Goal: Information Seeking & Learning: Learn about a topic

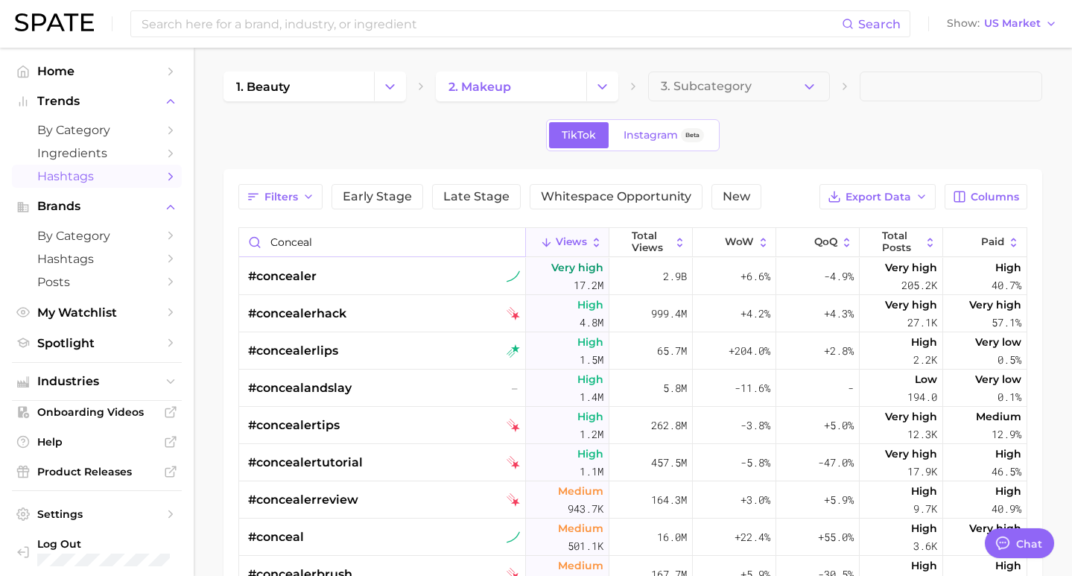
click at [511, 244] on input "conceal" at bounding box center [382, 242] width 286 height 28
click at [498, 244] on input "conceal" at bounding box center [382, 242] width 286 height 28
click at [506, 241] on input "conceal" at bounding box center [382, 242] width 286 height 28
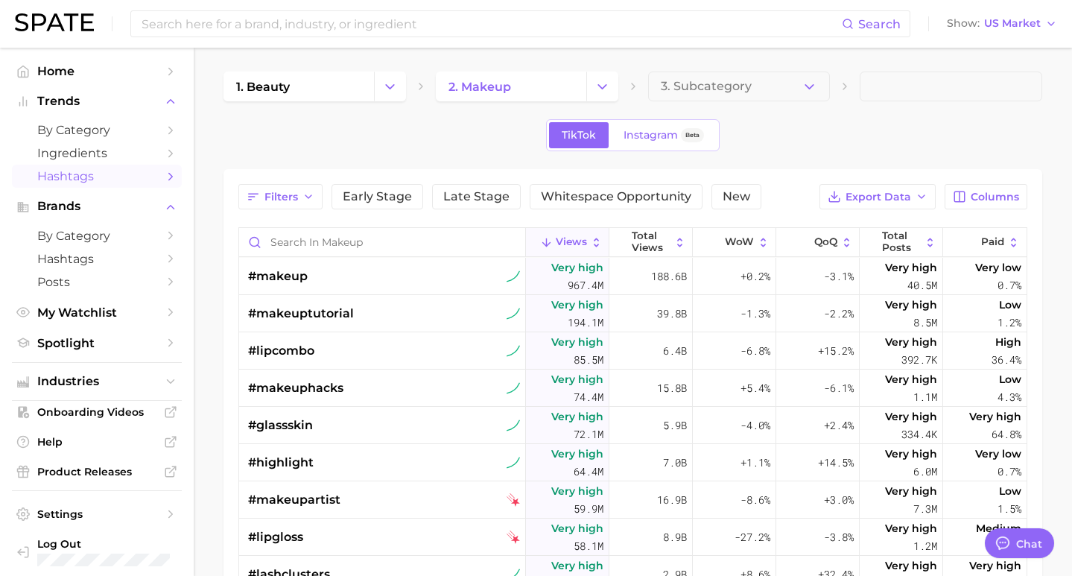
click at [567, 248] on button "Views" at bounding box center [567, 242] width 83 height 29
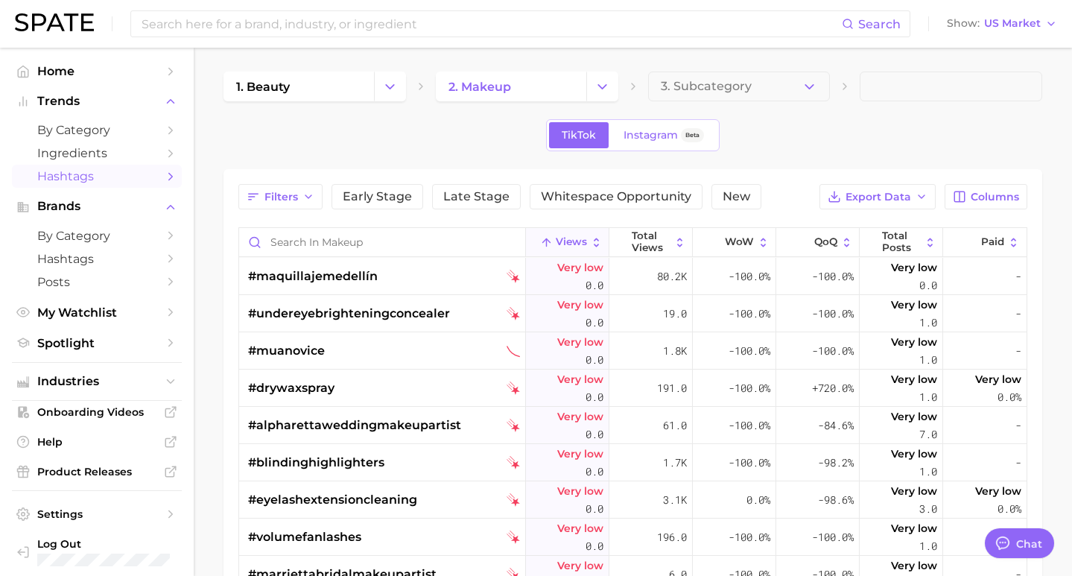
type textarea "x"
click at [556, 241] on span "Views" at bounding box center [571, 242] width 31 height 12
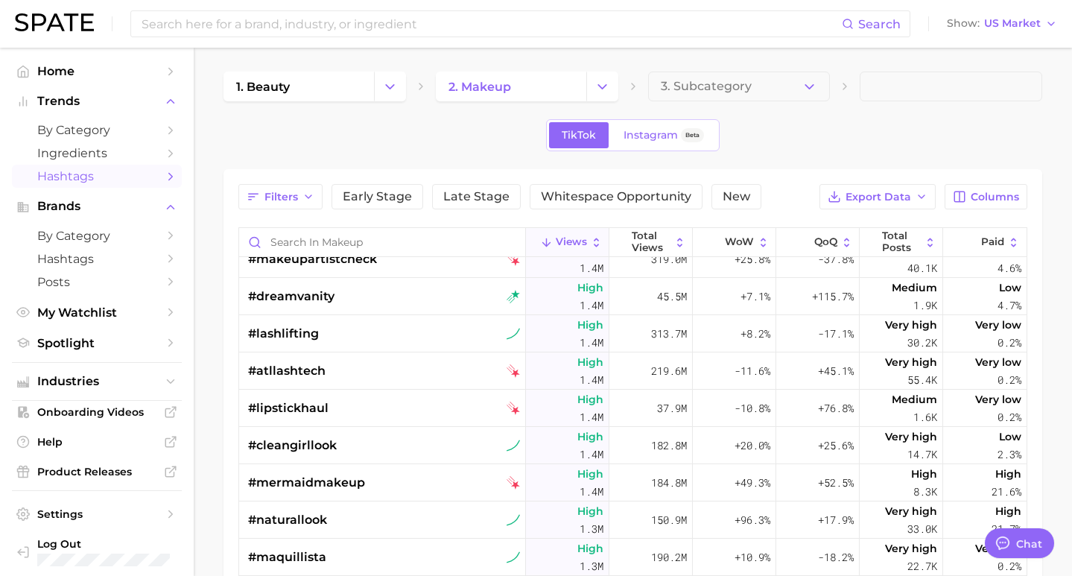
scroll to position [19553, 0]
